Goal: Task Accomplishment & Management: Manage account settings

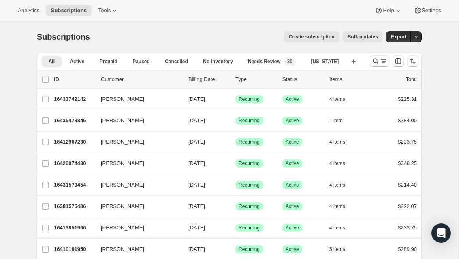
click at [374, 65] on button "Search and filter results" at bounding box center [379, 61] width 19 height 11
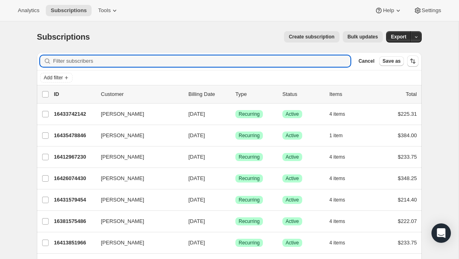
click at [82, 57] on input "Filter subscribers" at bounding box center [201, 61] width 297 height 11
click at [67, 62] on input "Filter subscribers" at bounding box center [201, 61] width 297 height 11
click at [73, 65] on input "Filter subscribers" at bounding box center [201, 61] width 297 height 11
paste input "[EMAIL_ADDRESS][DOMAIN_NAME]"
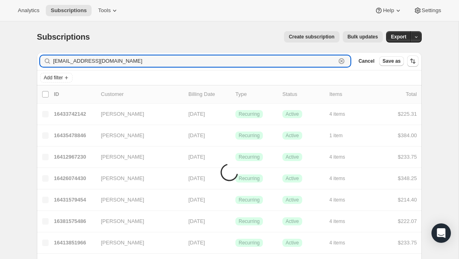
type input "[EMAIL_ADDRESS][DOMAIN_NAME]"
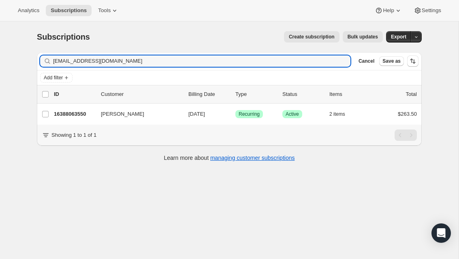
click at [73, 111] on p "16388063550" at bounding box center [74, 114] width 41 height 8
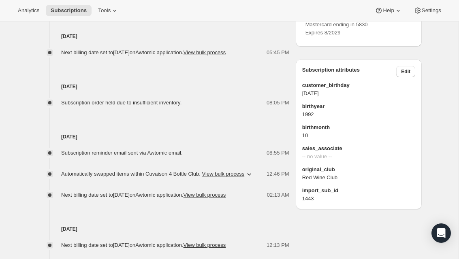
scroll to position [484, 0]
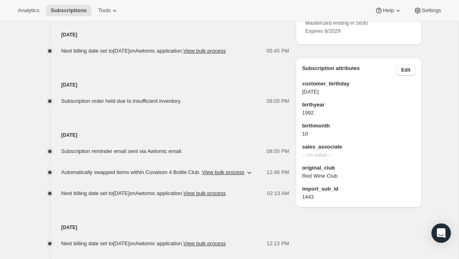
click at [408, 13] on icon at bounding box center [406, 8] width 8 height 8
click at [397, 90] on span "Add credit card" at bounding box center [392, 91] width 35 height 6
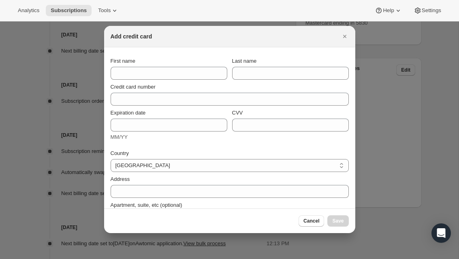
select select "CA"
click at [309, 220] on span "Cancel" at bounding box center [312, 221] width 16 height 6
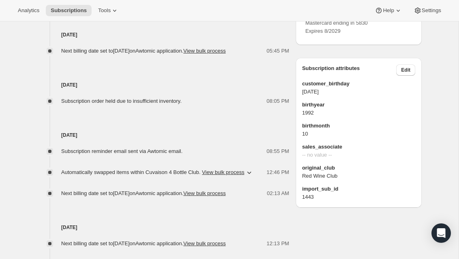
click at [410, 13] on button at bounding box center [405, 8] width 13 height 9
click at [396, 92] on span "Add credit card" at bounding box center [392, 91] width 35 height 6
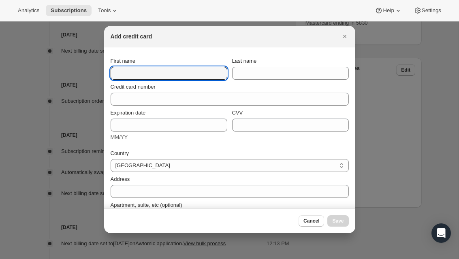
click at [157, 69] on input "First name" at bounding box center [169, 73] width 117 height 13
type input "Kayla"
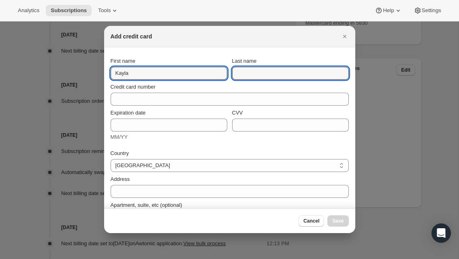
click at [264, 74] on input "Last name" at bounding box center [290, 73] width 117 height 13
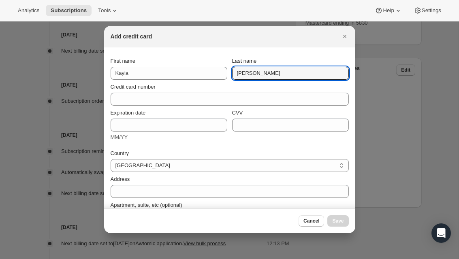
type input "[PERSON_NAME]"
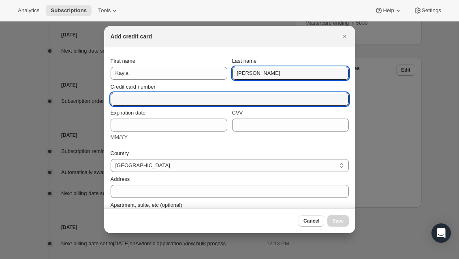
click at [144, 99] on input "Credit card number" at bounding box center [227, 99] width 232 height 13
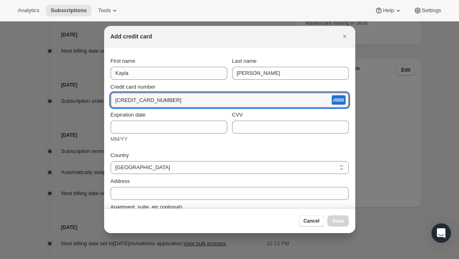
type input "[CREDIT_CARD_NUMBER]"
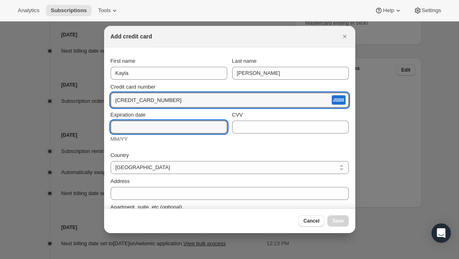
click at [159, 122] on input "Expiration date" at bounding box center [169, 127] width 117 height 13
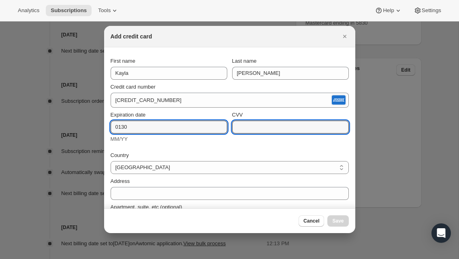
click at [271, 127] on input "CVV" at bounding box center [290, 127] width 117 height 13
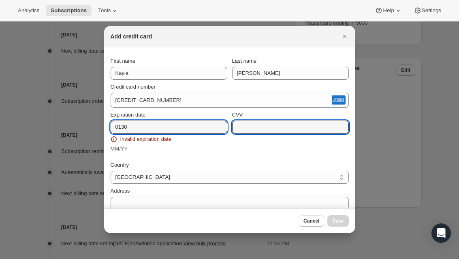
click at [175, 131] on input "0130" at bounding box center [169, 127] width 117 height 13
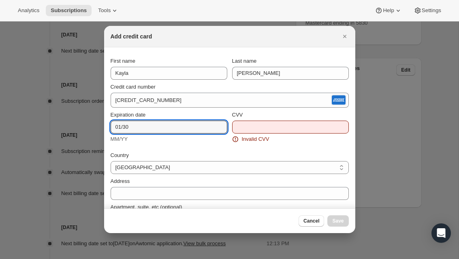
type input "01/30"
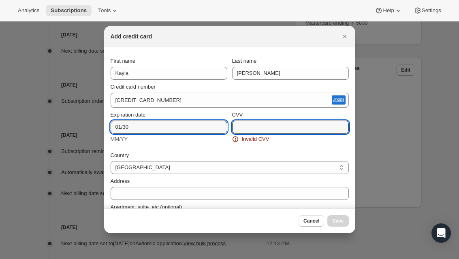
click at [269, 125] on input "CVV" at bounding box center [290, 127] width 117 height 13
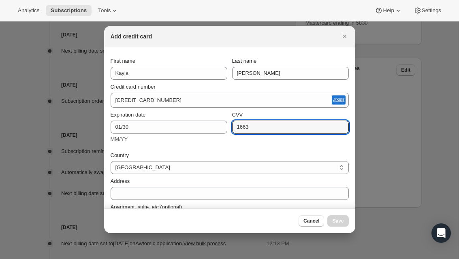
type input "1663"
click at [345, 218] on div "Cancel Save" at bounding box center [324, 221] width 50 height 11
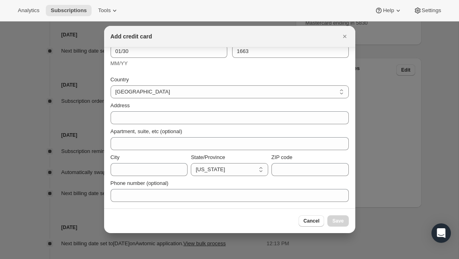
scroll to position [76, 0]
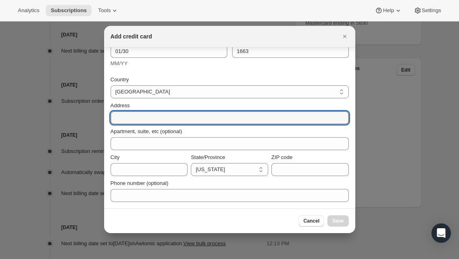
click at [136, 116] on input "Address" at bounding box center [230, 117] width 238 height 13
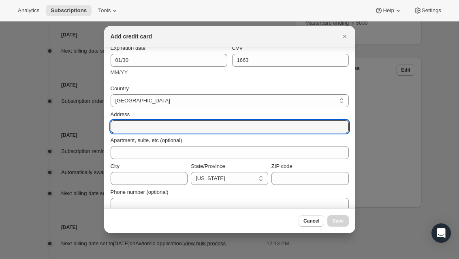
scroll to position [69, 0]
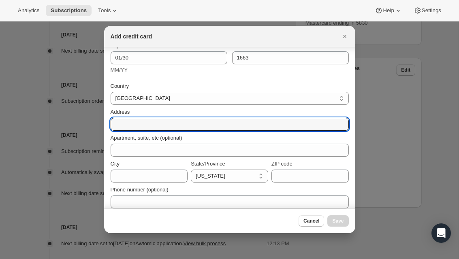
click at [144, 122] on input "Address" at bounding box center [230, 124] width 238 height 13
type input "[STREET_ADDRESS]"
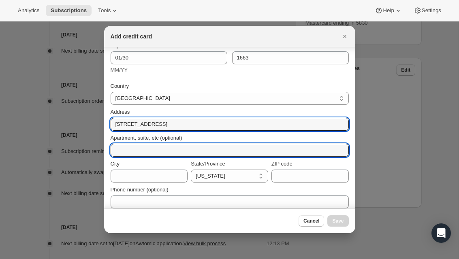
click at [144, 150] on input "Apartment, suite, etc (optional)" at bounding box center [230, 150] width 238 height 13
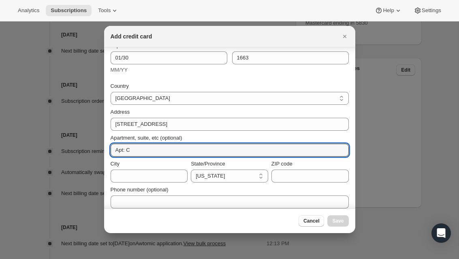
type input "Apt: C"
click at [145, 174] on input "City" at bounding box center [149, 176] width 77 height 13
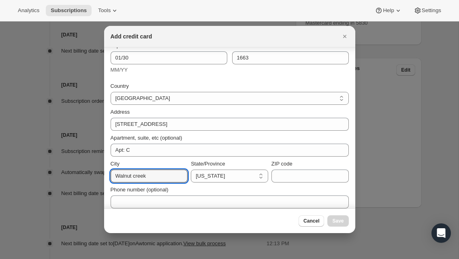
type input "Walnut creek"
click at [300, 178] on input "ZIP code" at bounding box center [310, 176] width 77 height 13
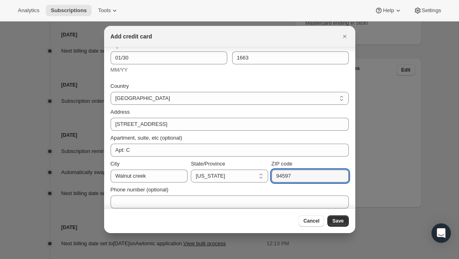
type input "94597"
click at [342, 222] on span "Save" at bounding box center [337, 221] width 11 height 6
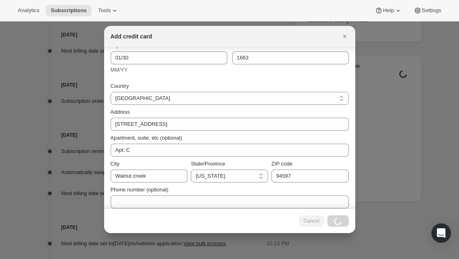
scroll to position [107, 0]
